Goal: Task Accomplishment & Management: Complete application form

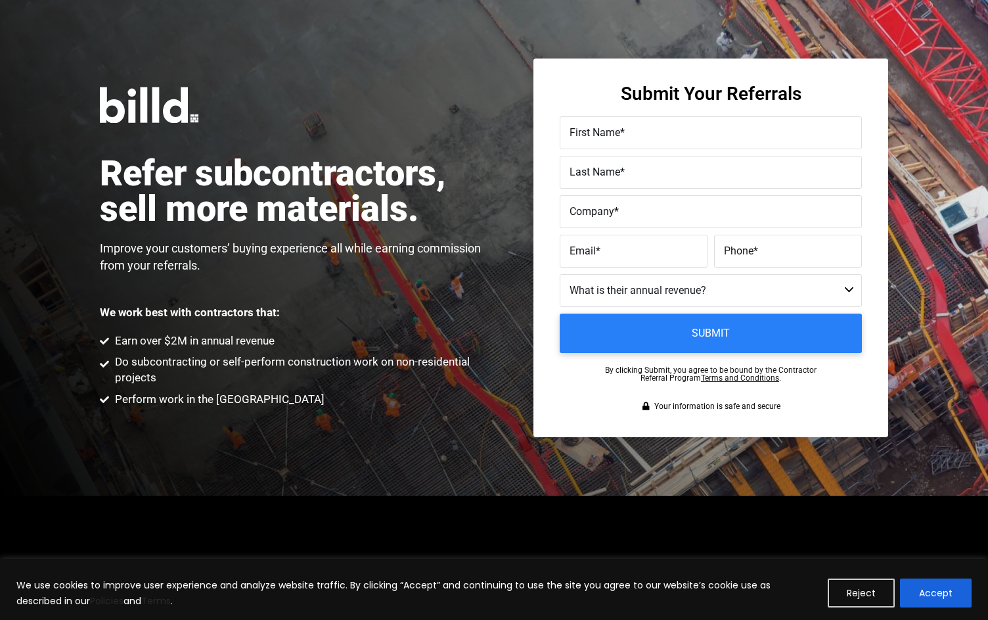
click at [649, 142] on label "First Name *" at bounding box center [711, 133] width 283 height 19
click at [649, 142] on input "First Name *" at bounding box center [711, 132] width 302 height 33
type input "[PERSON_NAME]"
type input "%"
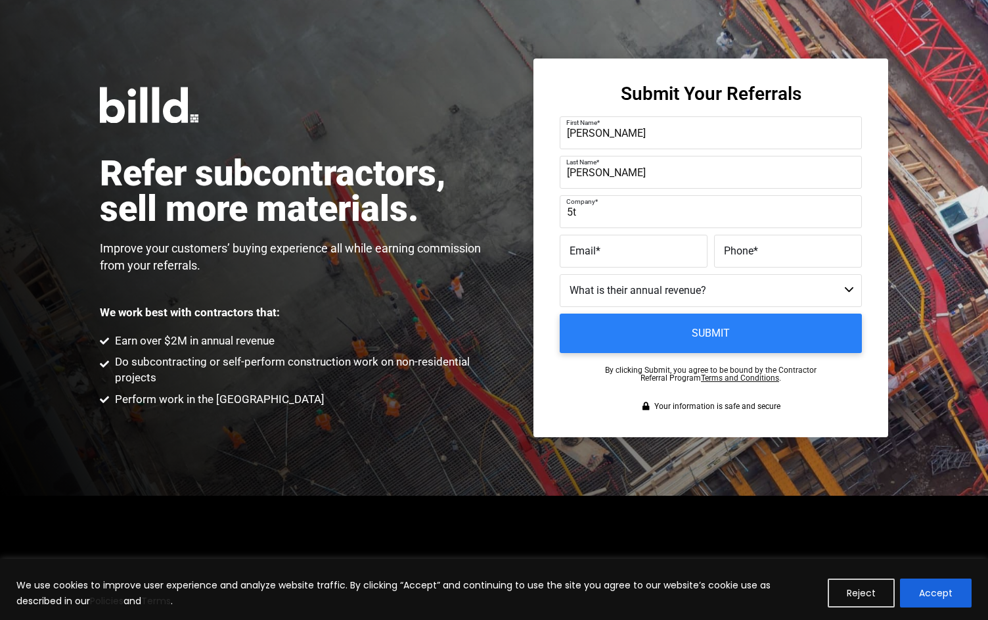
type input "5"
paste input "5th Avenue Energy"
type input "5th Avenue Energy"
click at [656, 263] on input "Email *" at bounding box center [634, 251] width 148 height 33
paste input "[PERSON_NAME][EMAIL_ADDRESS][DOMAIN_NAME]"
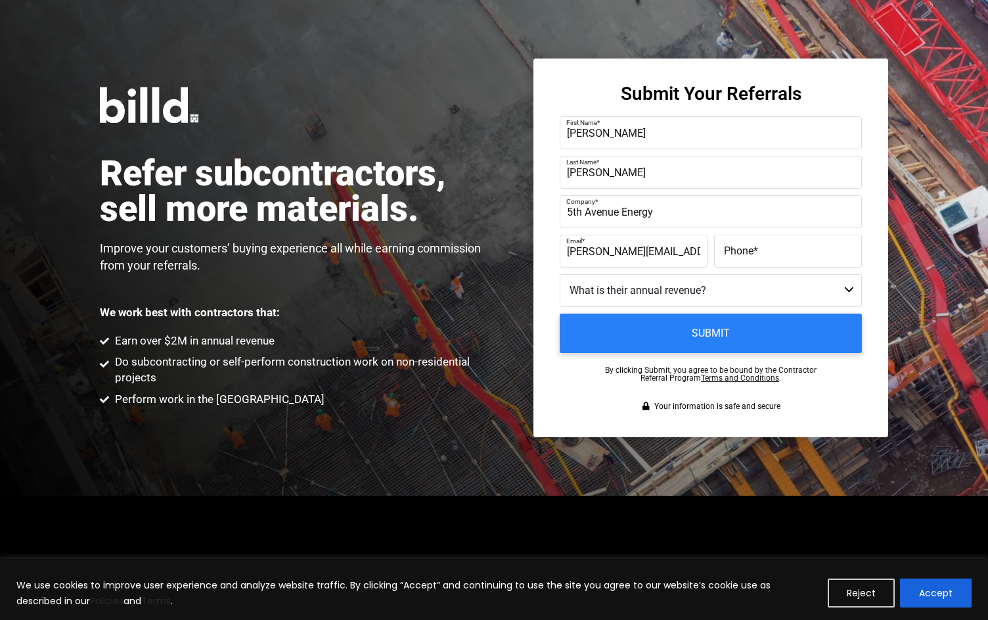
scroll to position [0, 4]
type input "[PERSON_NAME][EMAIL_ADDRESS][DOMAIN_NAME]"
click at [742, 247] on span "Phone" at bounding box center [739, 250] width 30 height 12
click at [742, 247] on input "Phone *" at bounding box center [788, 251] width 148 height 33
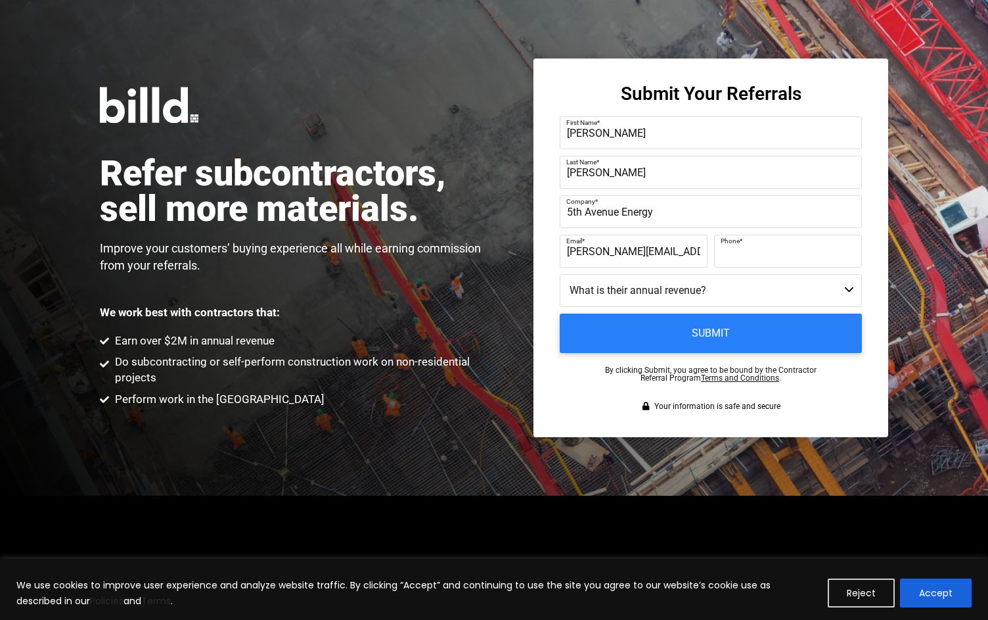
paste input "[PHONE_NUMBER]"
type input "[PHONE_NUMBER]"
click at [771, 290] on select "Less than $1M $1M - $2M $2M - $4M $4M - $8M $8M - $25M $25M - $40M $40M +" at bounding box center [711, 290] width 302 height 33
select select "$4M - $8M"
click at [560, 274] on select "Less than $1M $1M - $2M $2M - $4M $4M - $8M $8M - $25M $25M - $40M $40M +" at bounding box center [711, 290] width 302 height 33
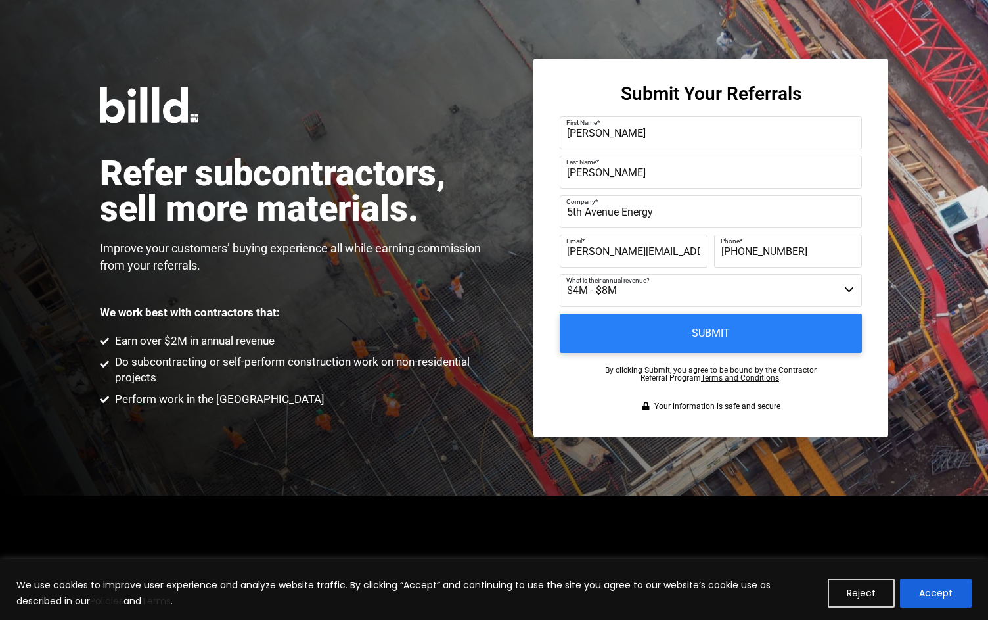
click at [743, 284] on select "Less than $1M $1M - $2M $2M - $4M $4M - $8M $8M - $25M $25M - $40M $40M +" at bounding box center [711, 290] width 302 height 33
click at [560, 274] on select "Less than $1M $1M - $2M $2M - $4M $4M - $8M $8M - $25M $25M - $40M $40M +" at bounding box center [711, 290] width 302 height 33
click at [741, 327] on input "Submit" at bounding box center [711, 333] width 317 height 41
